Goal: Task Accomplishment & Management: Use online tool/utility

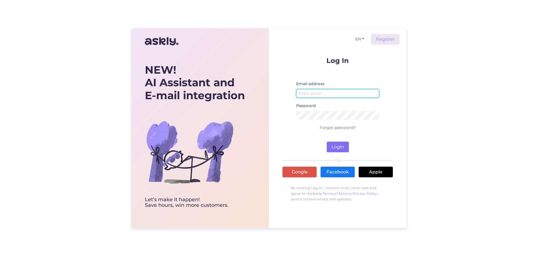
type input "[EMAIL_ADDRESS][DOMAIN_NAME]"
click at [335, 146] on button "Login" at bounding box center [338, 146] width 22 height 11
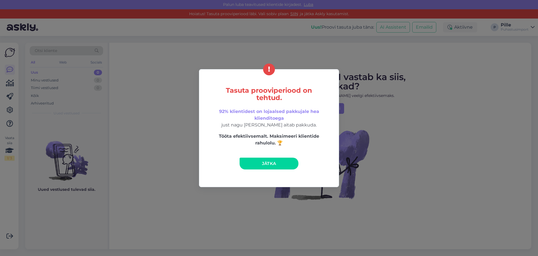
click at [257, 164] on link "Jätka" at bounding box center [269, 163] width 59 height 12
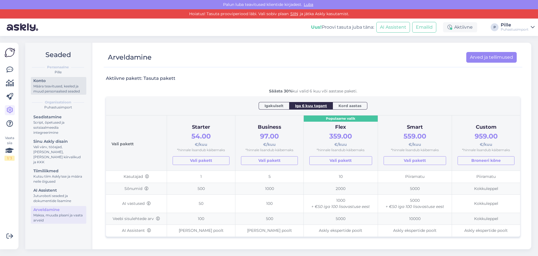
click at [48, 85] on div "Määra teavitused, keeled ja muud personaalsed seaded" at bounding box center [58, 89] width 50 height 10
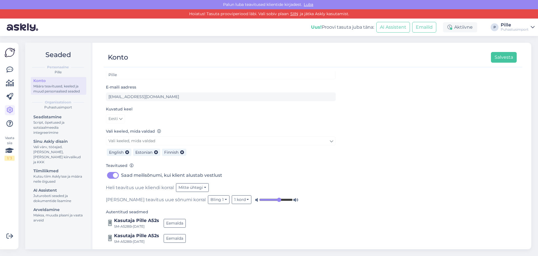
scroll to position [13, 0]
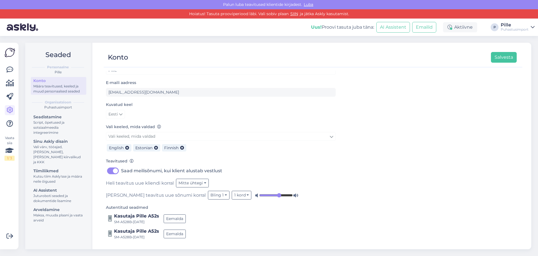
click at [8, 53] on img at bounding box center [9, 52] width 11 height 11
drag, startPoint x: 8, startPoint y: 53, endPoint x: 8, endPoint y: 56, distance: 3.1
click at [8, 53] on img at bounding box center [9, 52] width 11 height 11
click at [9, 71] on icon at bounding box center [9, 69] width 7 height 7
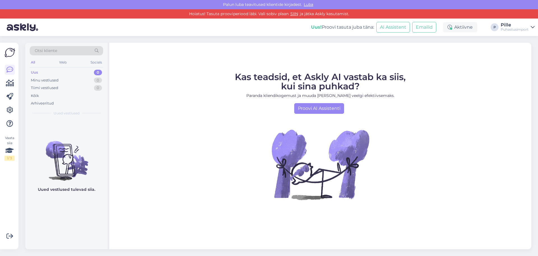
click at [35, 72] on div "Uus" at bounding box center [34, 73] width 7 height 6
click at [35, 80] on div "Minu vestlused" at bounding box center [45, 80] width 28 height 6
click at [35, 87] on div "Tiimi vestlused" at bounding box center [44, 88] width 27 height 6
click at [10, 71] on icon at bounding box center [9, 69] width 7 height 7
click at [353, 28] on div "Uus! Proovi tasuta juba täna:" at bounding box center [342, 27] width 63 height 7
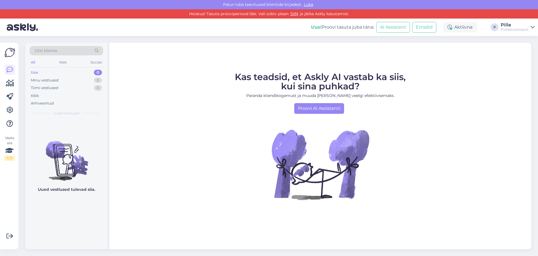
click at [337, 28] on div "Uus! Proovi tasuta juba täna:" at bounding box center [342, 27] width 63 height 7
click at [38, 71] on div "Uus" at bounding box center [34, 73] width 7 height 6
